Goal: Transaction & Acquisition: Purchase product/service

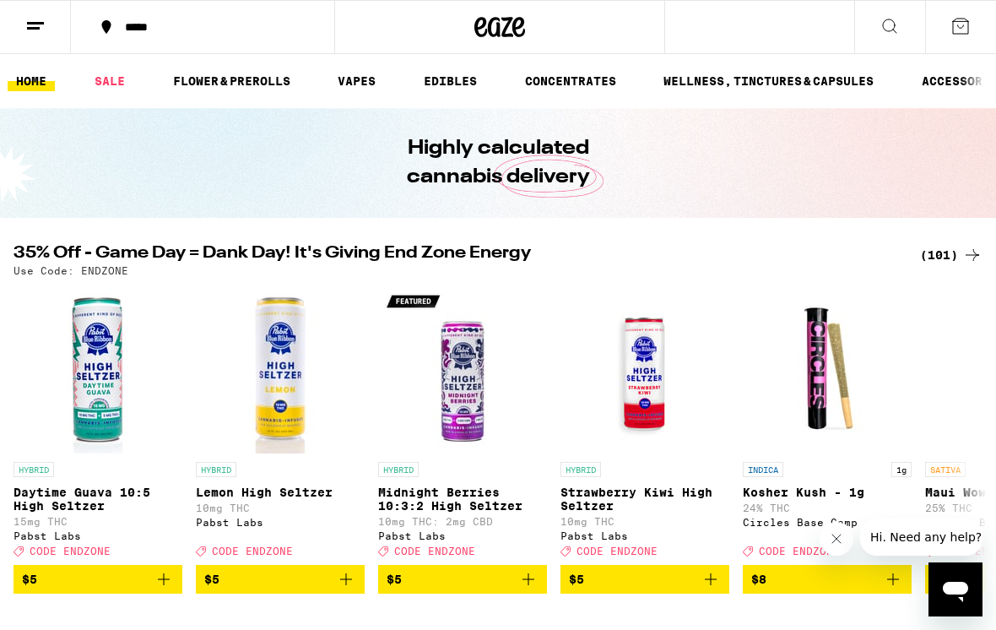
click at [864, 35] on button at bounding box center [889, 27] width 71 height 53
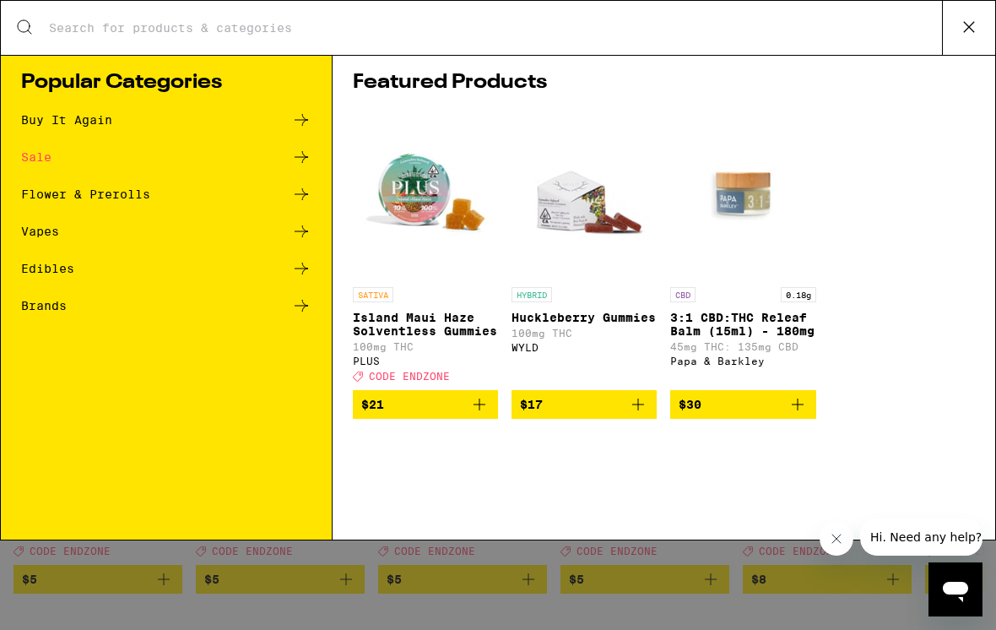
click at [706, 35] on input "Search for Products" at bounding box center [495, 27] width 894 height 15
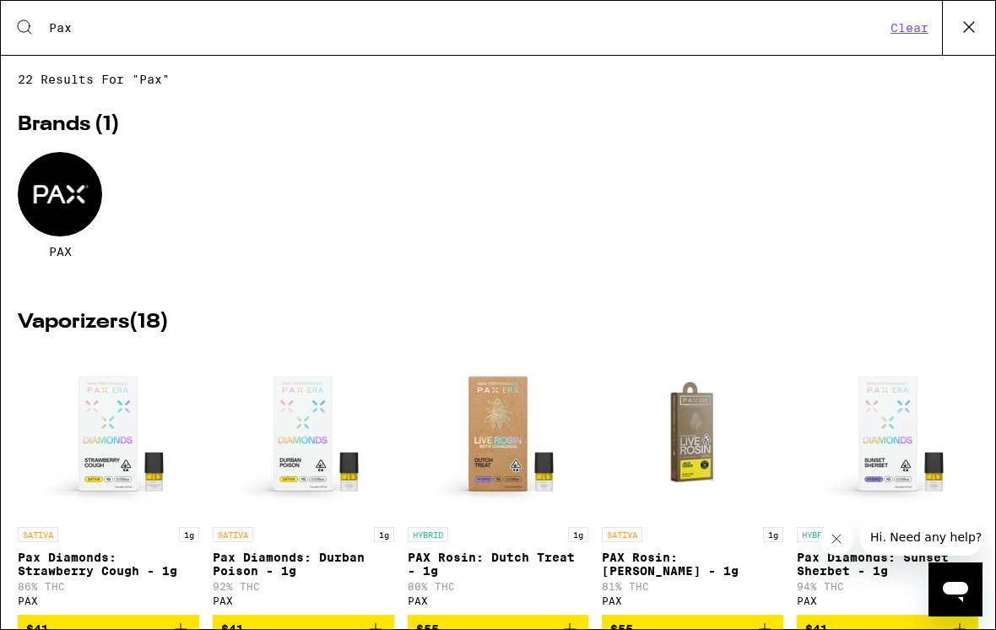
type input "Pax"
click at [88, 256] on div "PAX" at bounding box center [60, 205] width 84 height 106
click at [77, 200] on div at bounding box center [60, 194] width 84 height 84
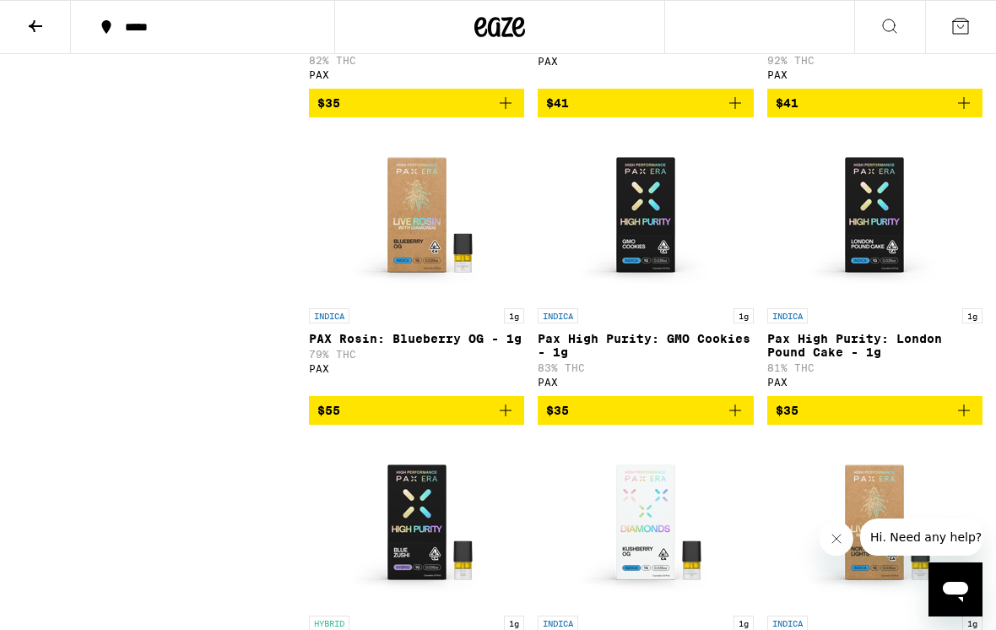
scroll to position [1331, 0]
